Goal: Check status: Check status

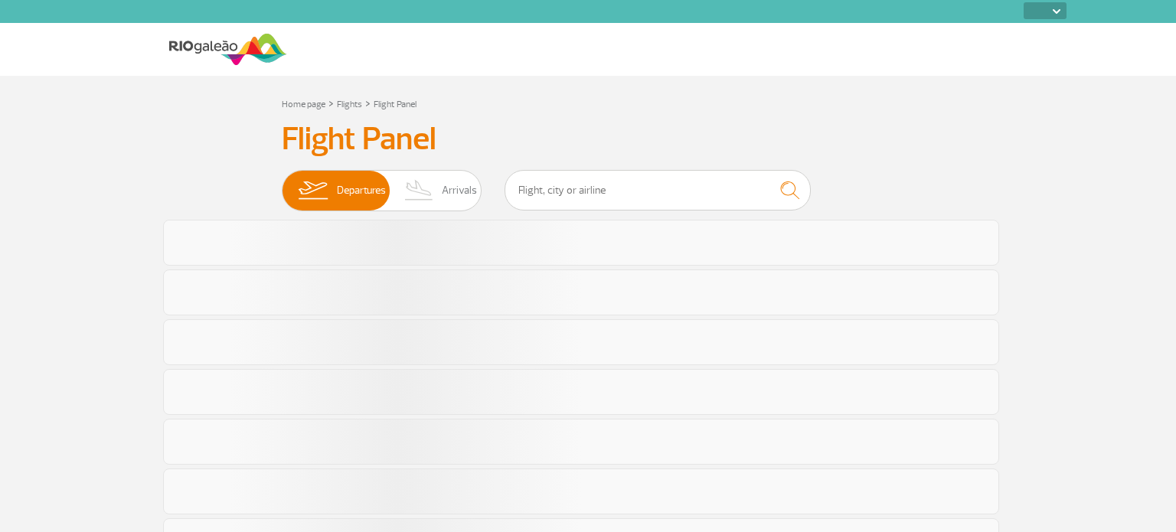
select select
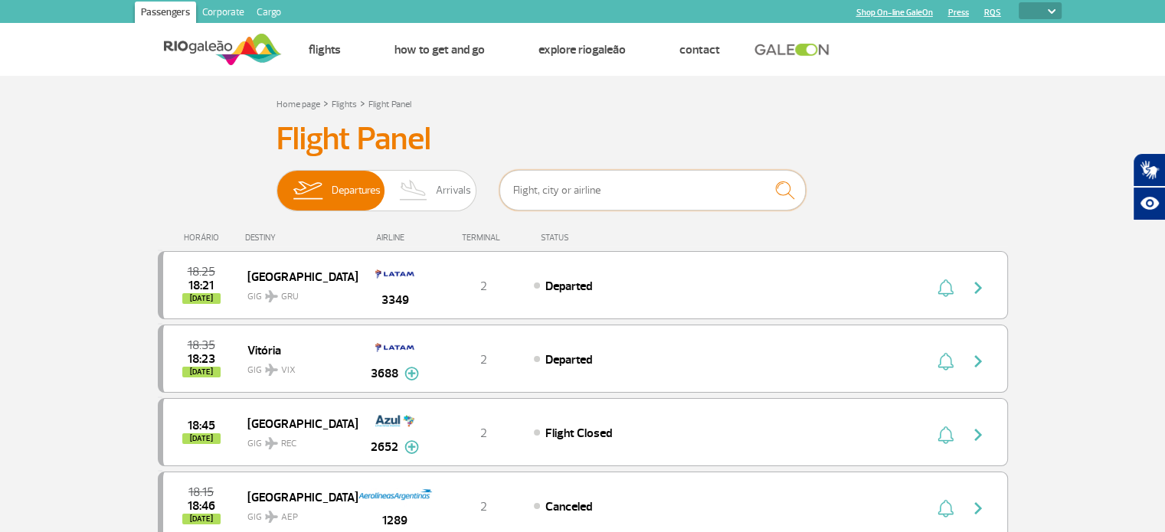
click at [641, 190] on input "text" at bounding box center [652, 190] width 306 height 41
click at [563, 195] on input "text" at bounding box center [652, 190] width 306 height 41
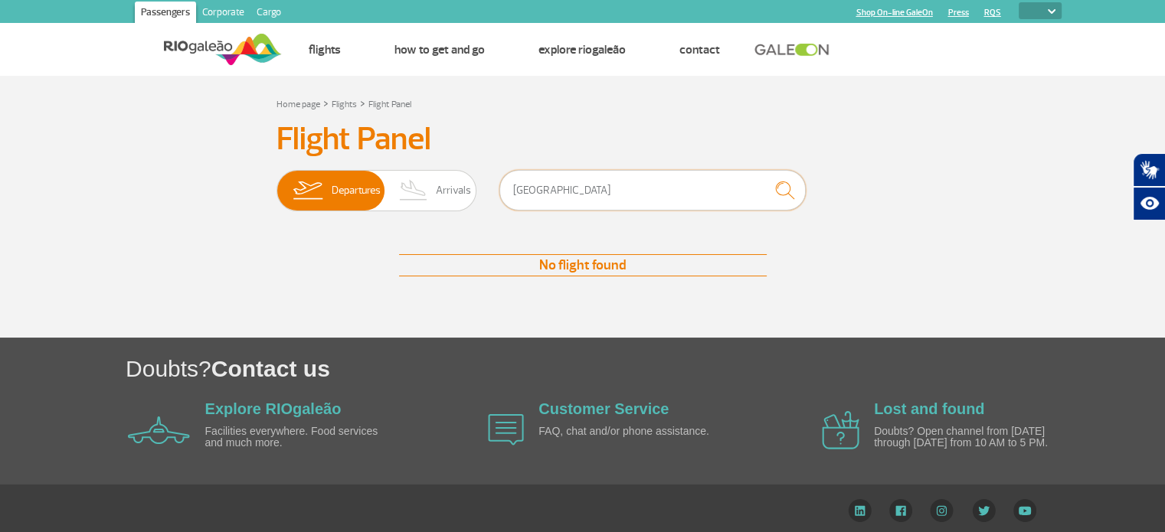
drag, startPoint x: 723, startPoint y: 197, endPoint x: 305, endPoint y: 225, distance: 419.1
click at [305, 225] on div "Flight Panel Departures Arrivals TOKYO No flight found No flight found" at bounding box center [583, 213] width 850 height 187
type input "[GEOGRAPHIC_DATA]"
click at [404, 191] on img at bounding box center [413, 191] width 45 height 40
click at [276, 183] on input "Departures Arrivals" at bounding box center [276, 183] width 0 height 0
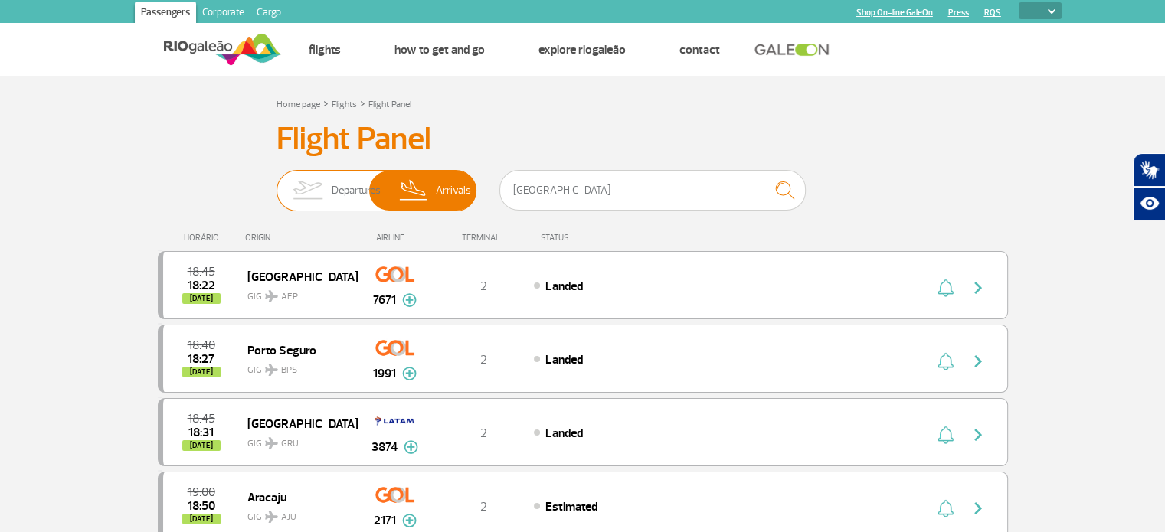
click at [349, 198] on span "Departures" at bounding box center [356, 191] width 49 height 40
click at [276, 183] on input "Departures Arrivals" at bounding box center [276, 183] width 0 height 0
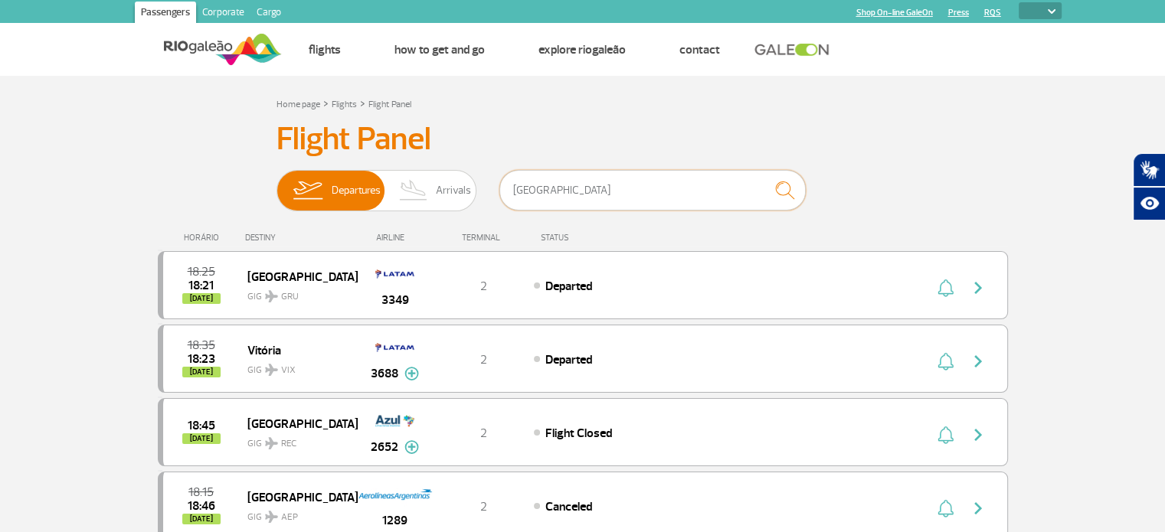
click at [656, 186] on input "[GEOGRAPHIC_DATA]" at bounding box center [652, 190] width 306 height 41
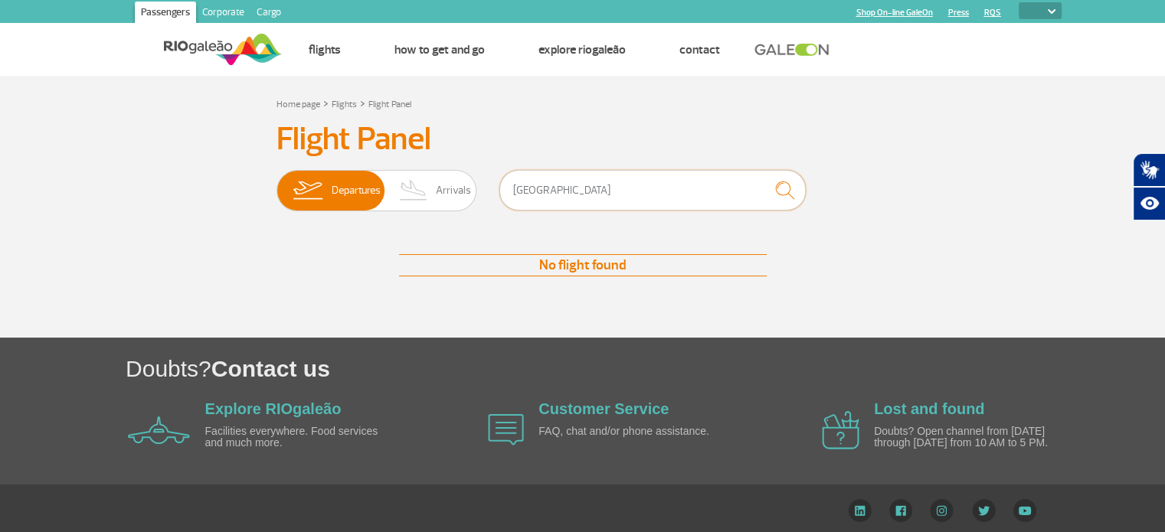
click at [615, 177] on input "[GEOGRAPHIC_DATA]" at bounding box center [652, 190] width 306 height 41
